Goal: Entertainment & Leisure: Consume media (video, audio)

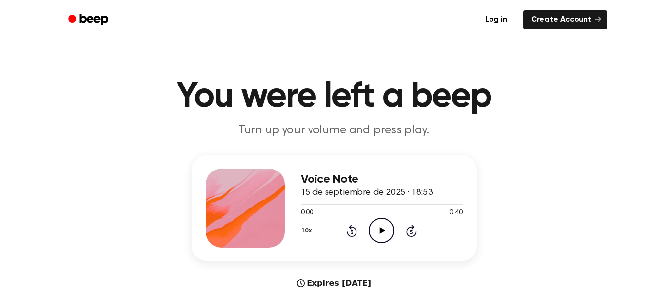
click at [382, 233] on icon "Play Audio" at bounding box center [381, 230] width 25 height 25
click at [408, 205] on div at bounding box center [381, 204] width 162 height 8
click at [414, 202] on div at bounding box center [381, 204] width 162 height 8
click at [411, 204] on div at bounding box center [381, 204] width 162 height 1
drag, startPoint x: 305, startPoint y: 203, endPoint x: 374, endPoint y: 209, distance: 69.5
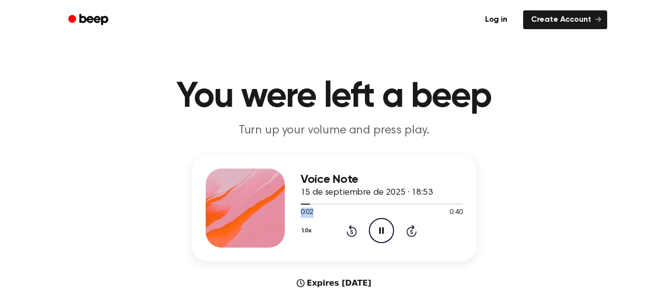
click at [374, 209] on div "0:02 0:40 Your browser does not support the [object Object] element." at bounding box center [381, 209] width 162 height 18
click at [575, 224] on div "Voice Note 15 de septiembre de 2025 · 18:53 0:03 0:40 Your browser does not sup…" at bounding box center [334, 245] width 644 height 181
drag, startPoint x: 403, startPoint y: 231, endPoint x: 409, endPoint y: 231, distance: 6.4
click at [407, 231] on div "1.0x Rewind 5 seconds Pause Audio Skip 5 seconds" at bounding box center [381, 230] width 162 height 25
click at [409, 231] on icon "Skip 5 seconds" at bounding box center [411, 230] width 11 height 13
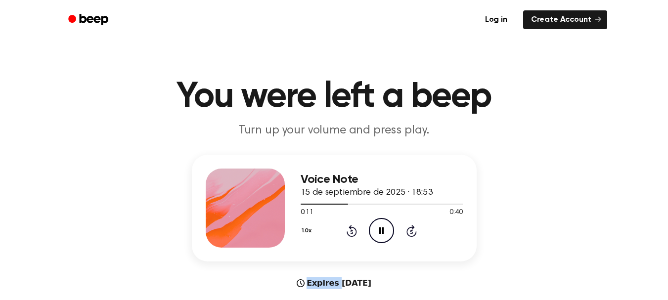
click at [409, 231] on icon "Skip 5 seconds" at bounding box center [411, 230] width 11 height 13
click at [496, 243] on div "Voice Note 15 de septiembre de 2025 · 18:53 0:22 0:40 Your browser does not sup…" at bounding box center [334, 245] width 644 height 181
drag, startPoint x: 496, startPoint y: 243, endPoint x: 525, endPoint y: 252, distance: 30.0
click at [525, 252] on div "Voice Note 15 de septiembre de 2025 · 18:53 0:23 0:40 Your browser does not sup…" at bounding box center [334, 245] width 644 height 181
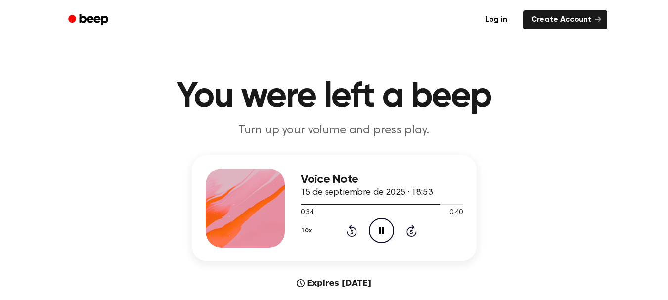
click at [383, 228] on icon at bounding box center [381, 230] width 4 height 6
